Goal: Task Accomplishment & Management: Use online tool/utility

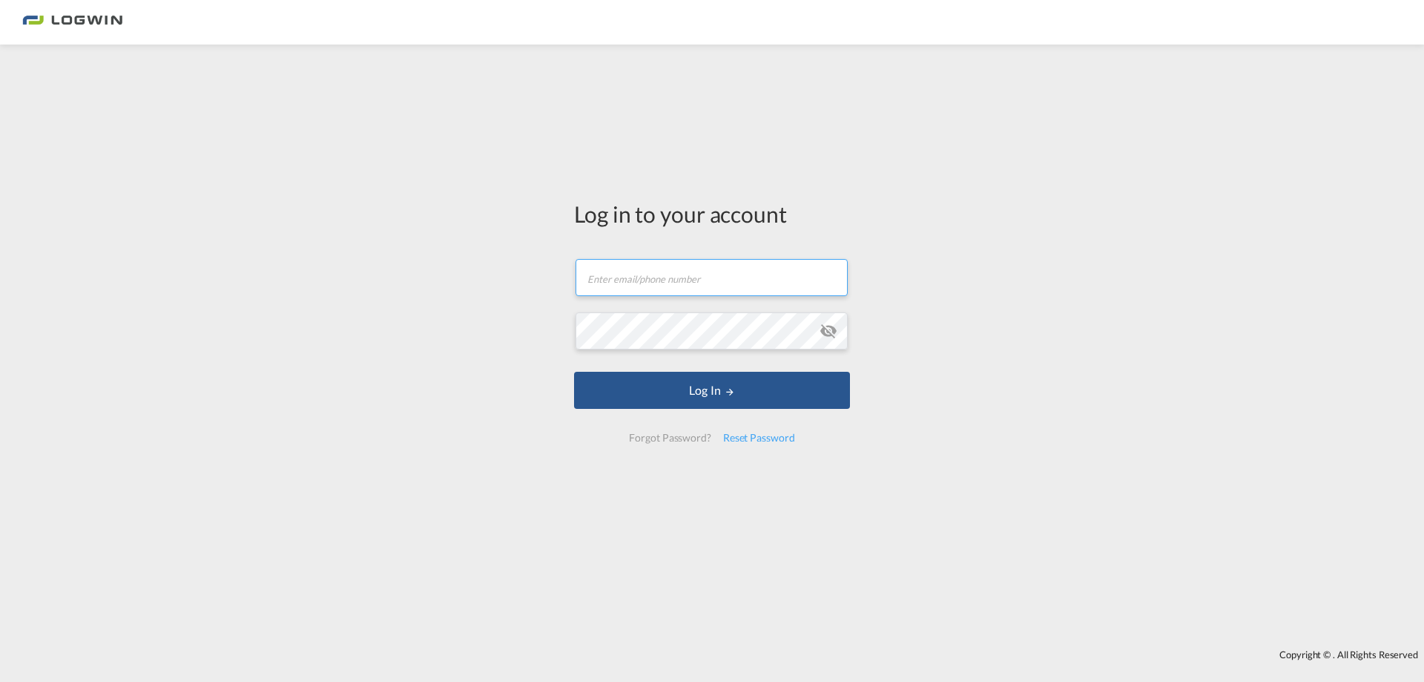
click at [644, 275] on input "text" at bounding box center [712, 277] width 272 height 37
type input "[PERSON_NAME][EMAIL_ADDRESS][DOMAIN_NAME]"
click at [574, 372] on button "Log In" at bounding box center [712, 390] width 276 height 37
